Goal: Transaction & Acquisition: Purchase product/service

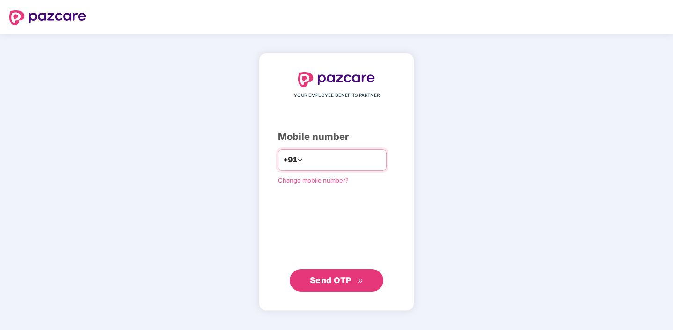
click at [315, 160] on input "number" at bounding box center [343, 160] width 77 height 15
type input "**********"
click at [334, 284] on span "Send OTP" at bounding box center [331, 280] width 42 height 10
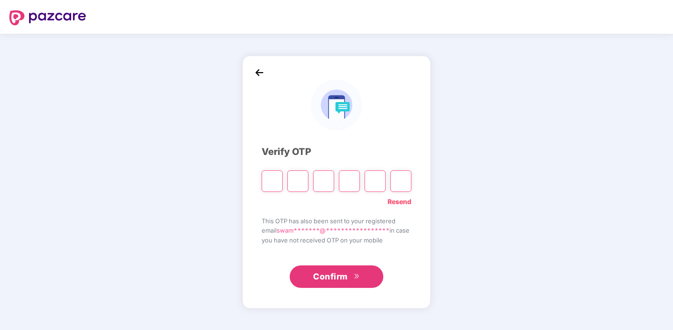
type input "*"
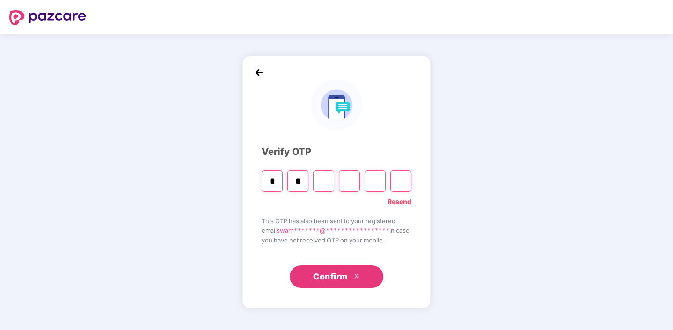
type input "*"
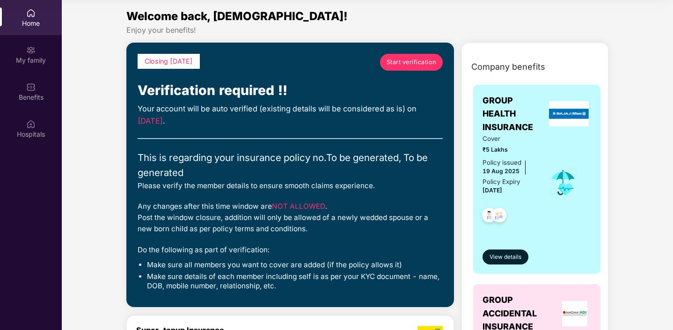
click at [418, 61] on span "Start verification" at bounding box center [411, 62] width 50 height 9
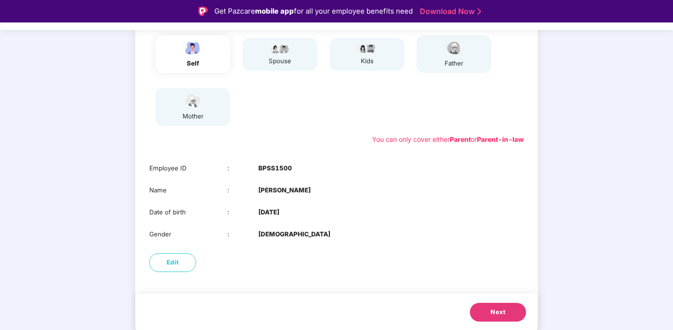
scroll to position [12, 0]
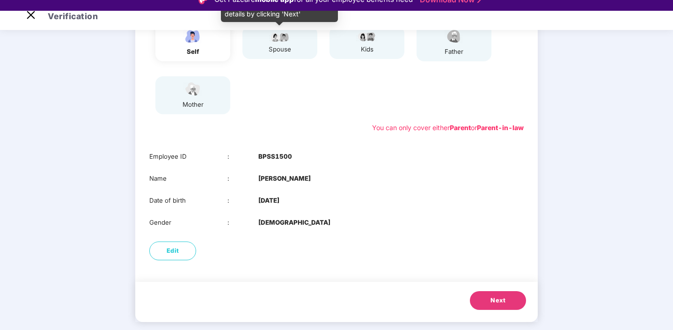
click at [283, 52] on div "spouse" at bounding box center [279, 49] width 23 height 10
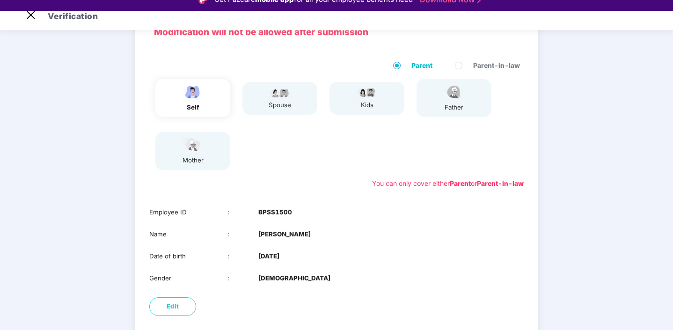
scroll to position [57, 0]
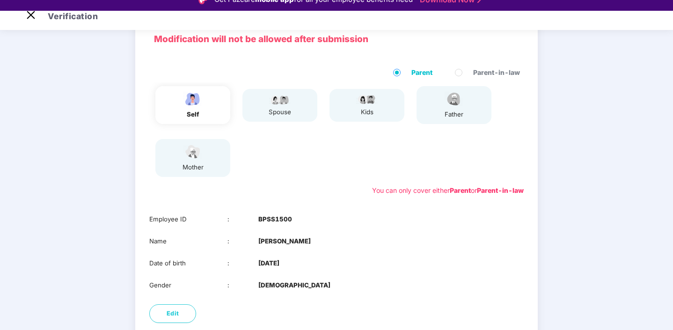
click at [195, 100] on img at bounding box center [192, 99] width 23 height 16
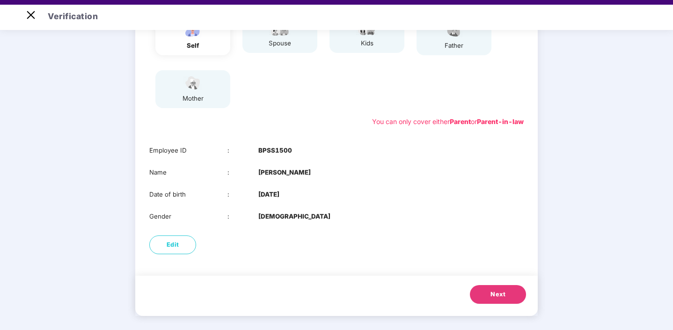
scroll to position [22, 0]
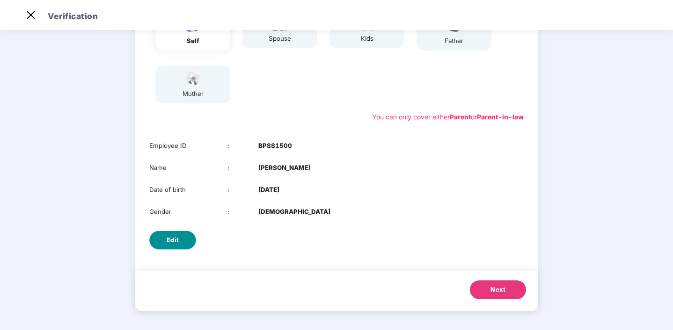
click at [182, 235] on button "Edit" at bounding box center [172, 240] width 47 height 19
select select "****"
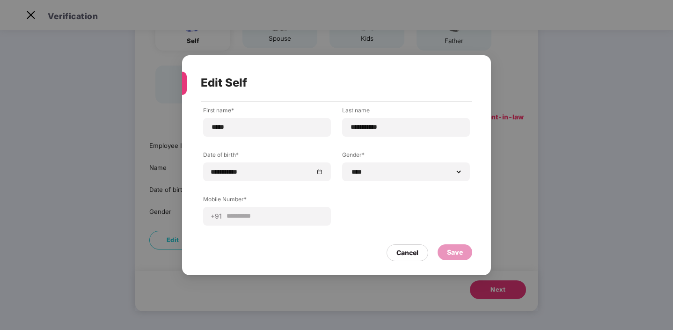
scroll to position [0, 0]
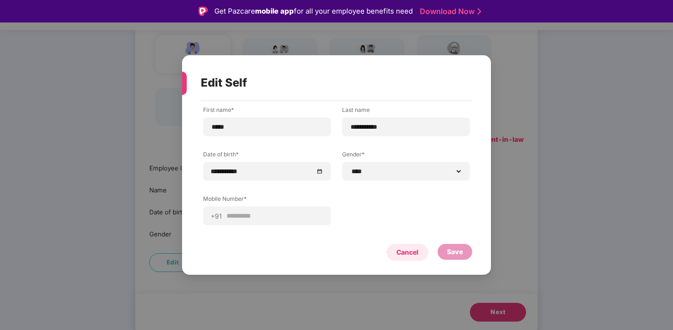
click at [397, 254] on div "Cancel" at bounding box center [407, 252] width 22 height 10
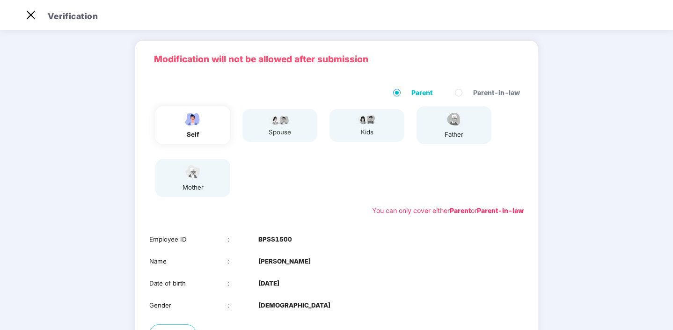
scroll to position [7, 0]
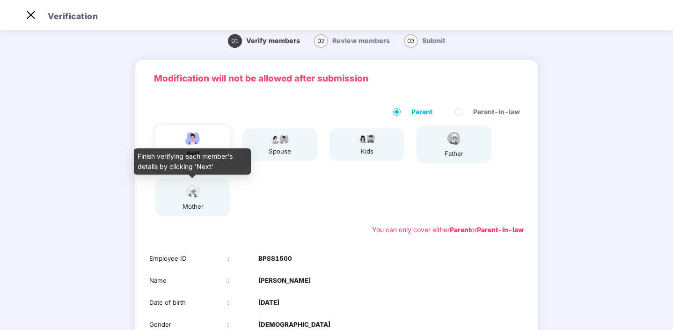
click at [198, 192] on img at bounding box center [192, 191] width 23 height 16
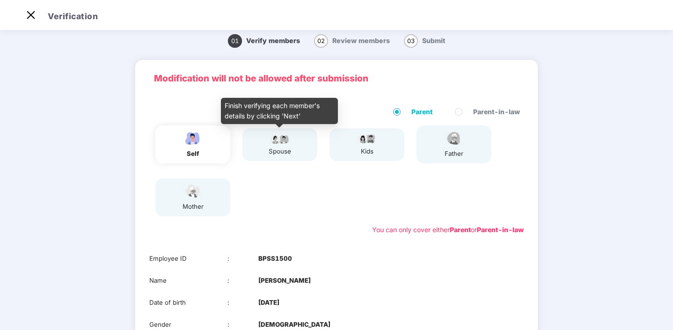
click at [285, 149] on div "spouse" at bounding box center [279, 151] width 23 height 10
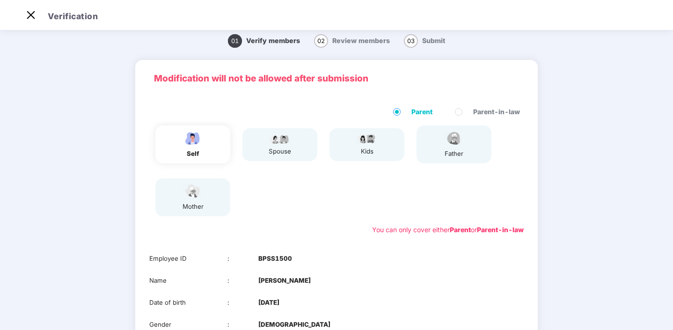
click at [393, 134] on div "kids" at bounding box center [366, 144] width 75 height 33
click at [382, 144] on div "kids" at bounding box center [366, 144] width 75 height 33
click at [427, 145] on div "father" at bounding box center [453, 144] width 75 height 38
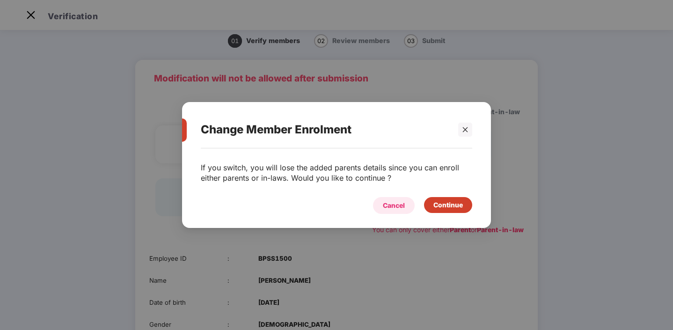
click at [390, 203] on div "Cancel" at bounding box center [394, 205] width 22 height 10
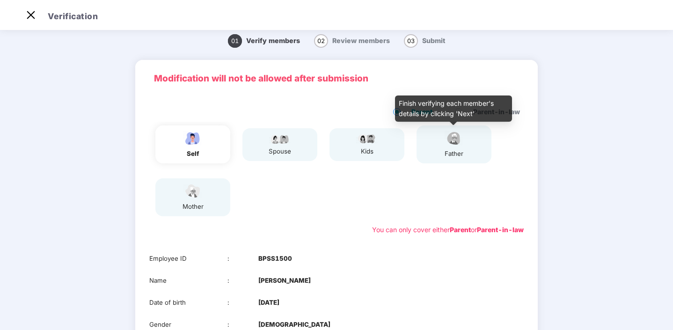
click at [445, 145] on img at bounding box center [453, 138] width 23 height 16
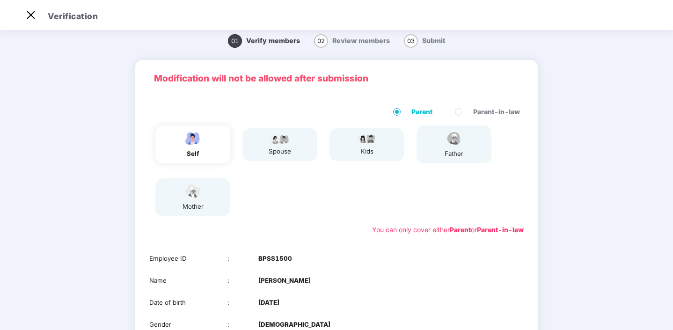
click at [384, 275] on div "Employee ID : BPSS1500 Name : Swami Sonam Singh Date of birth : 18 Jan 2000 Gen…" at bounding box center [336, 291] width 402 height 94
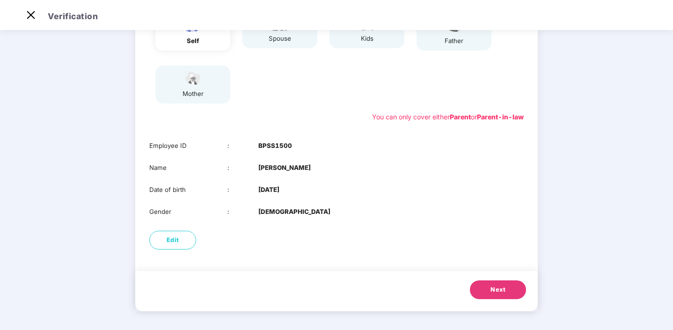
click at [498, 297] on button "Next" at bounding box center [498, 289] width 56 height 19
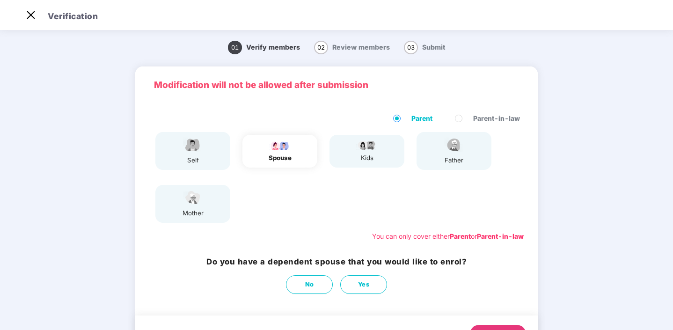
scroll to position [44, 0]
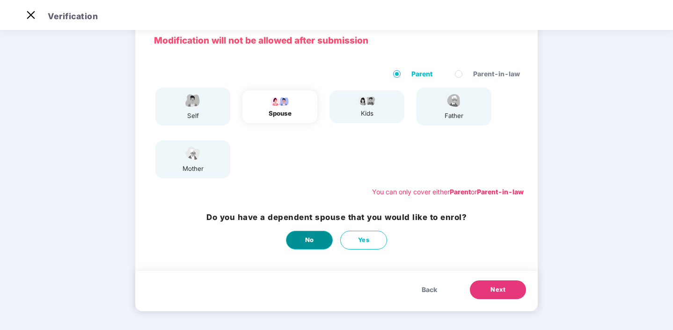
click at [310, 243] on span "No" at bounding box center [309, 239] width 9 height 9
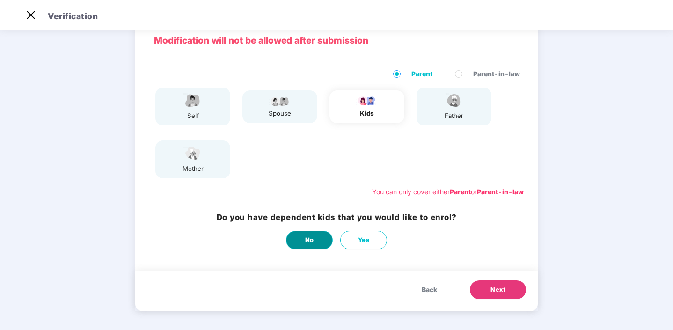
scroll to position [0, 0]
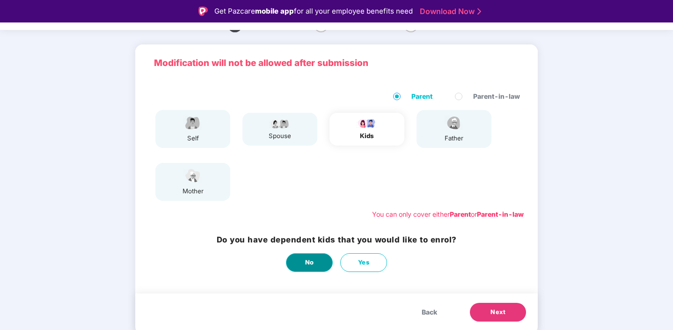
click at [322, 257] on button "No" at bounding box center [309, 262] width 47 height 19
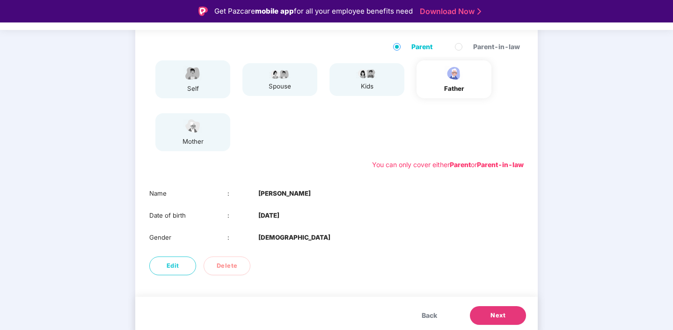
scroll to position [97, 0]
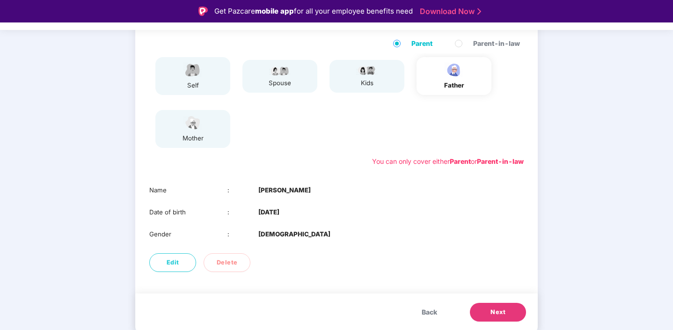
click at [495, 312] on span "Next" at bounding box center [497, 311] width 15 height 9
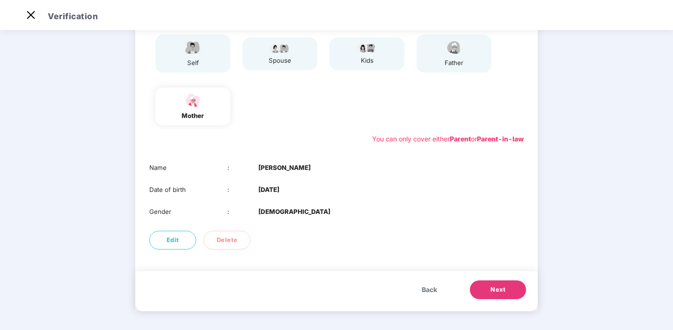
click at [490, 288] on span "Next" at bounding box center [497, 289] width 15 height 9
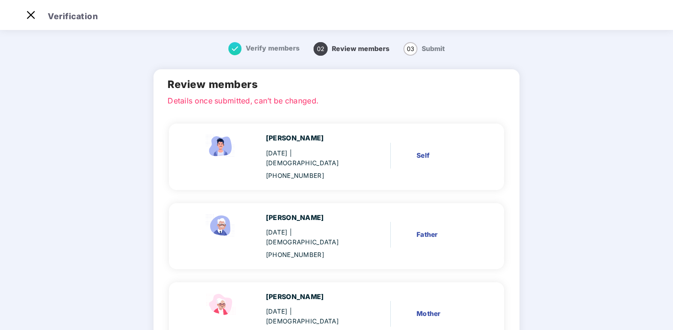
scroll to position [68, 0]
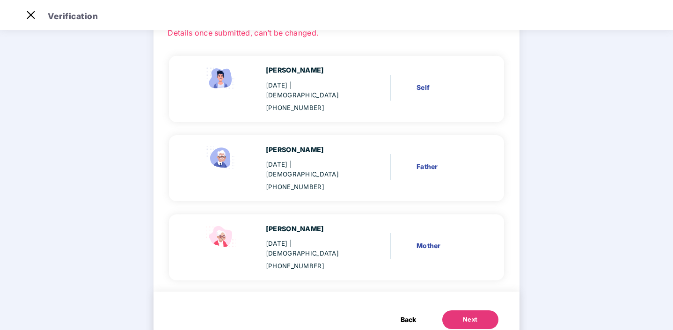
click at [470, 310] on button "Next" at bounding box center [470, 319] width 56 height 19
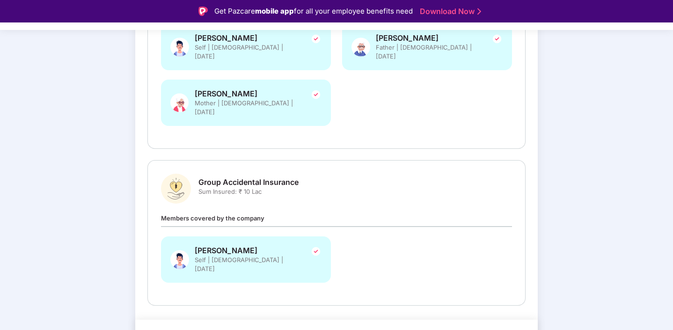
scroll to position [22, 0]
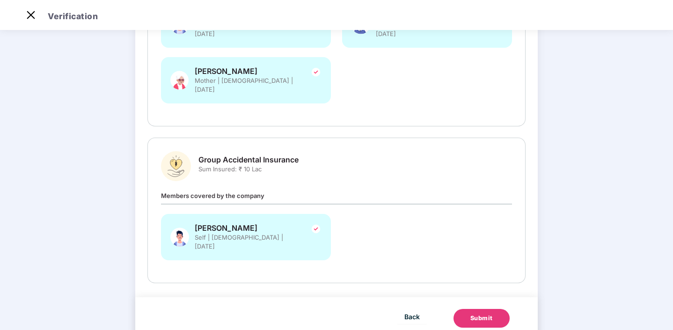
click at [471, 313] on div "Submit" at bounding box center [481, 317] width 22 height 9
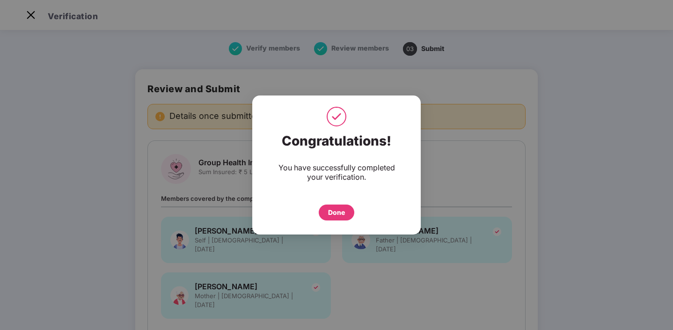
click at [342, 213] on div "Done" at bounding box center [336, 212] width 17 height 10
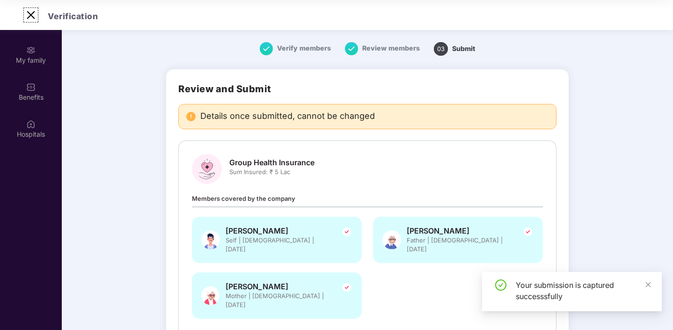
click at [31, 14] on img at bounding box center [30, 14] width 15 height 15
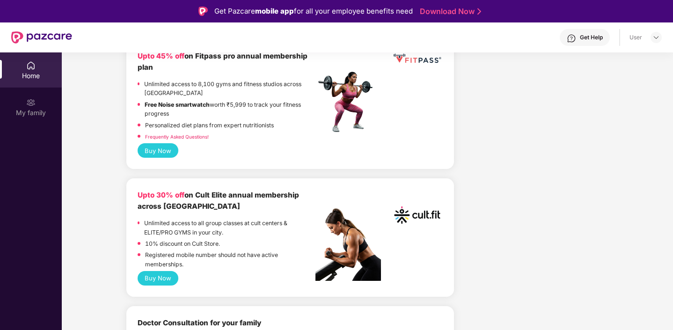
scroll to position [186, 0]
click at [166, 154] on button "Buy Now" at bounding box center [158, 150] width 41 height 15
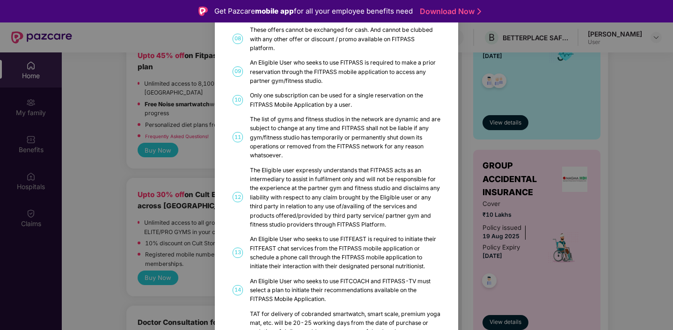
scroll to position [0, 0]
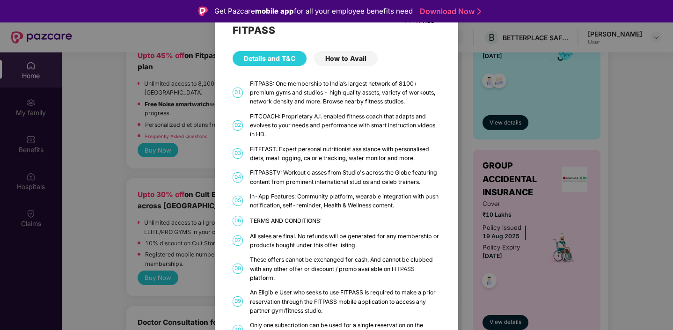
click at [346, 58] on div "How to Avail" at bounding box center [346, 58] width 64 height 15
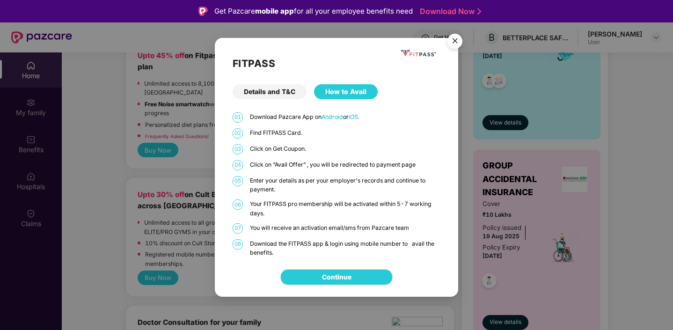
click at [283, 94] on div "Details and T&C" at bounding box center [270, 91] width 74 height 15
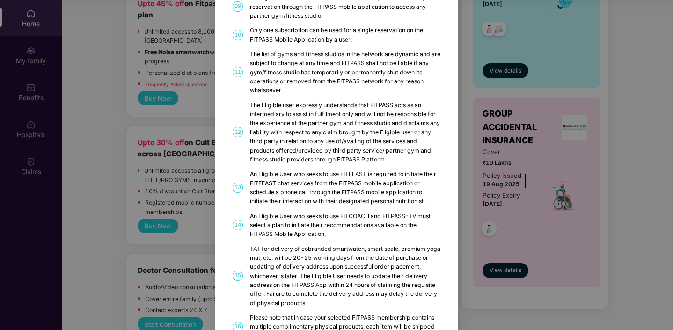
scroll to position [284, 0]
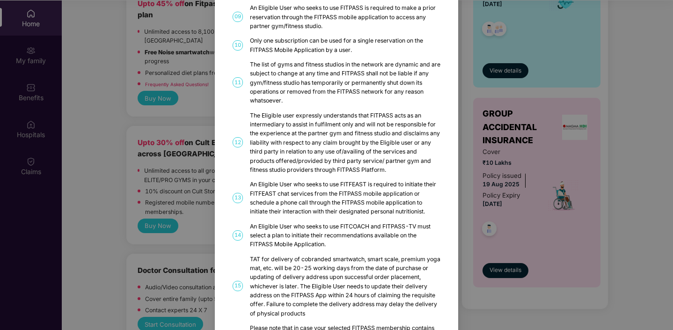
click at [203, 158] on div "FITPASS Details and T&C How to Avail 01 FITPASS: One membership to India’s larg…" at bounding box center [336, 165] width 673 height 330
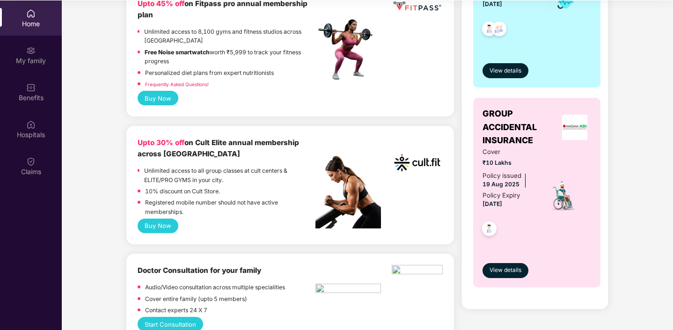
click at [157, 225] on button "Buy Now" at bounding box center [158, 225] width 41 height 15
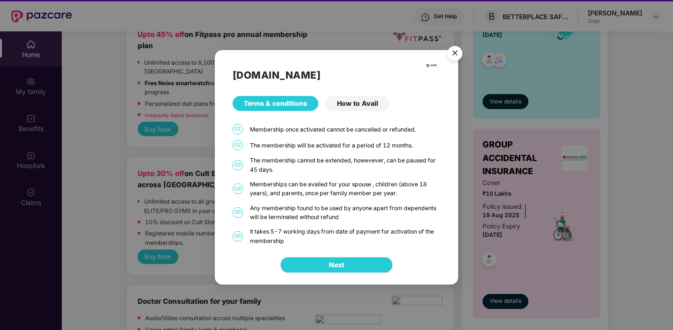
scroll to position [0, 0]
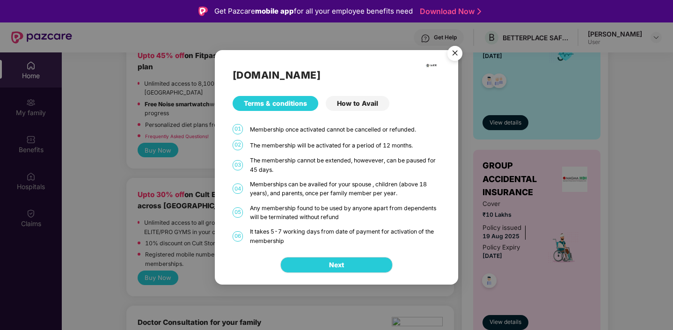
click at [361, 104] on div "How to Avail" at bounding box center [358, 103] width 64 height 15
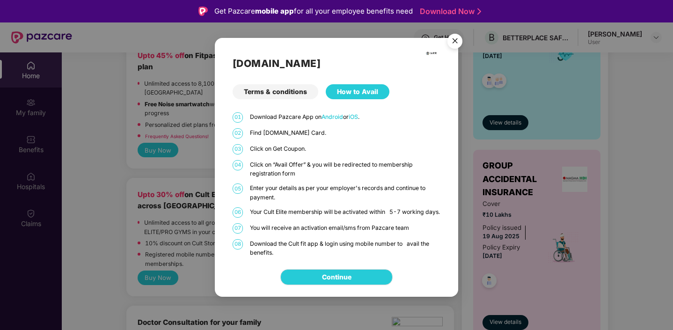
click at [271, 89] on div "Terms & conditions" at bounding box center [276, 91] width 86 height 15
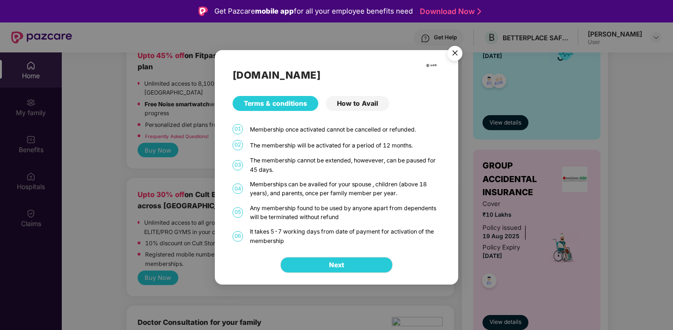
click at [455, 51] on img "Close" at bounding box center [455, 55] width 26 height 26
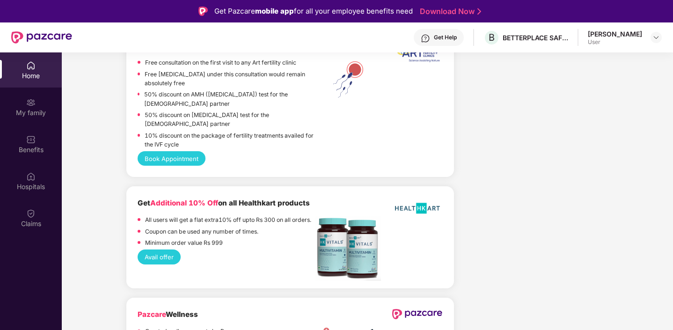
scroll to position [52, 0]
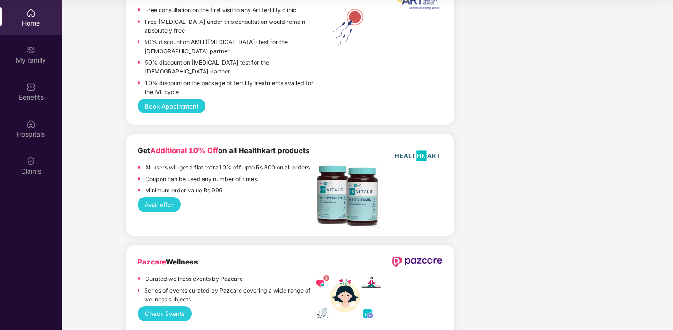
click at [157, 185] on div "Get Additional 10% Off on all Healthkart products All users will get a flat ext…" at bounding box center [290, 185] width 305 height 80
click at [154, 197] on button "Avail offer" at bounding box center [159, 204] width 43 height 15
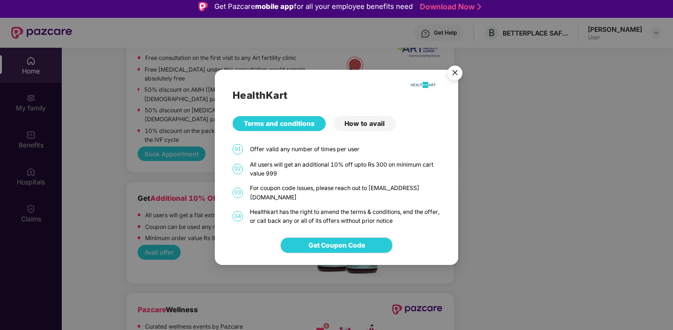
scroll to position [0, 0]
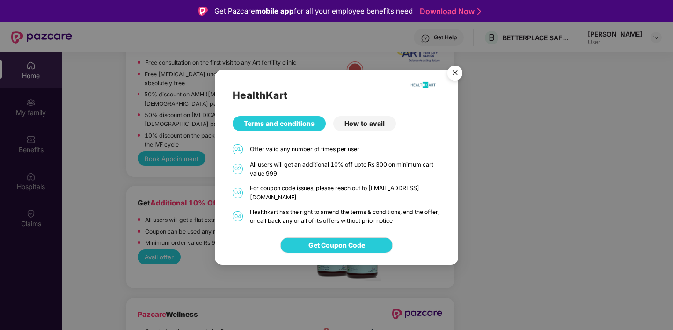
click at [366, 130] on div "How to avail" at bounding box center [364, 123] width 63 height 15
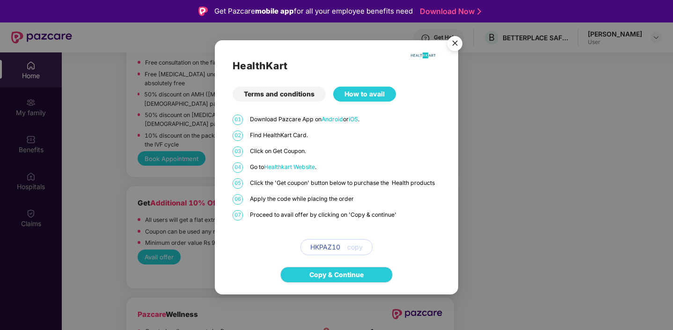
click at [459, 42] on img "Close" at bounding box center [455, 45] width 26 height 26
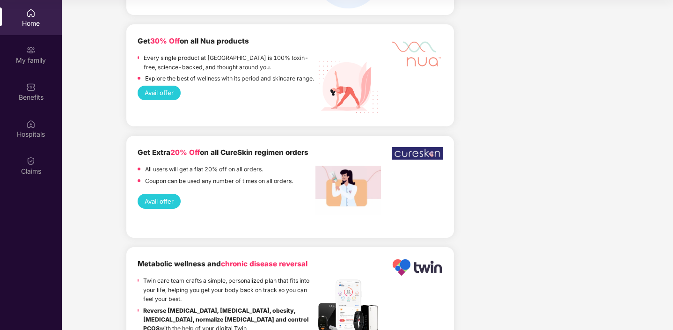
scroll to position [861, 0]
